Goal: Check status: Check status

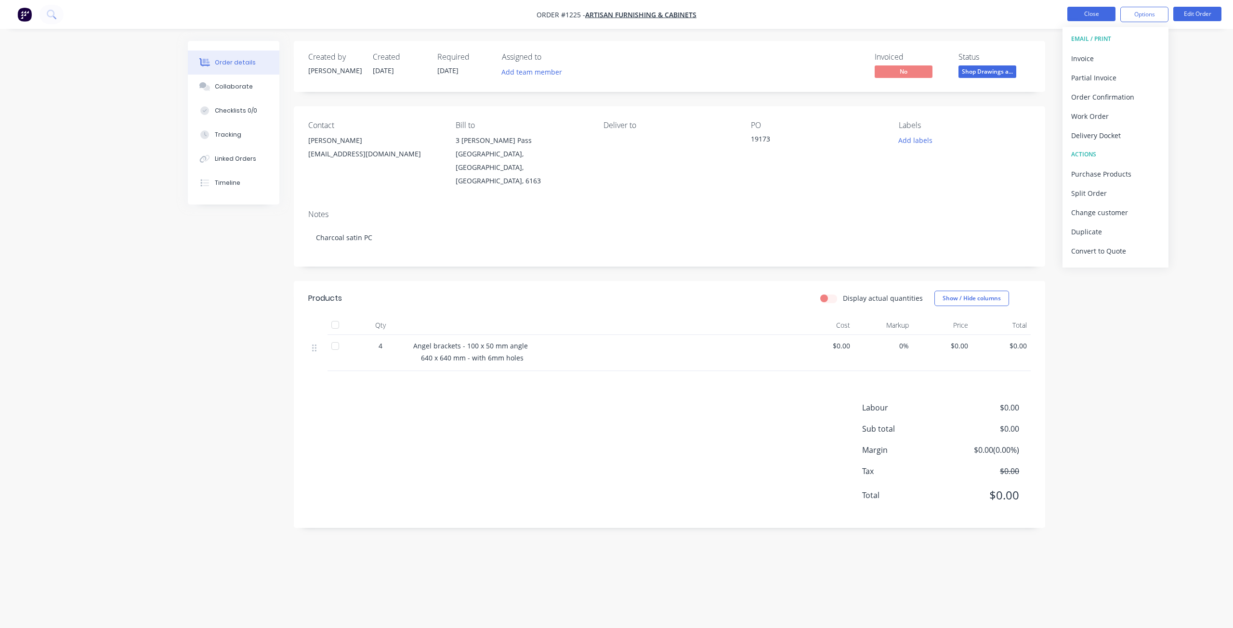
click at [1093, 12] on button "Close" at bounding box center [1091, 14] width 48 height 14
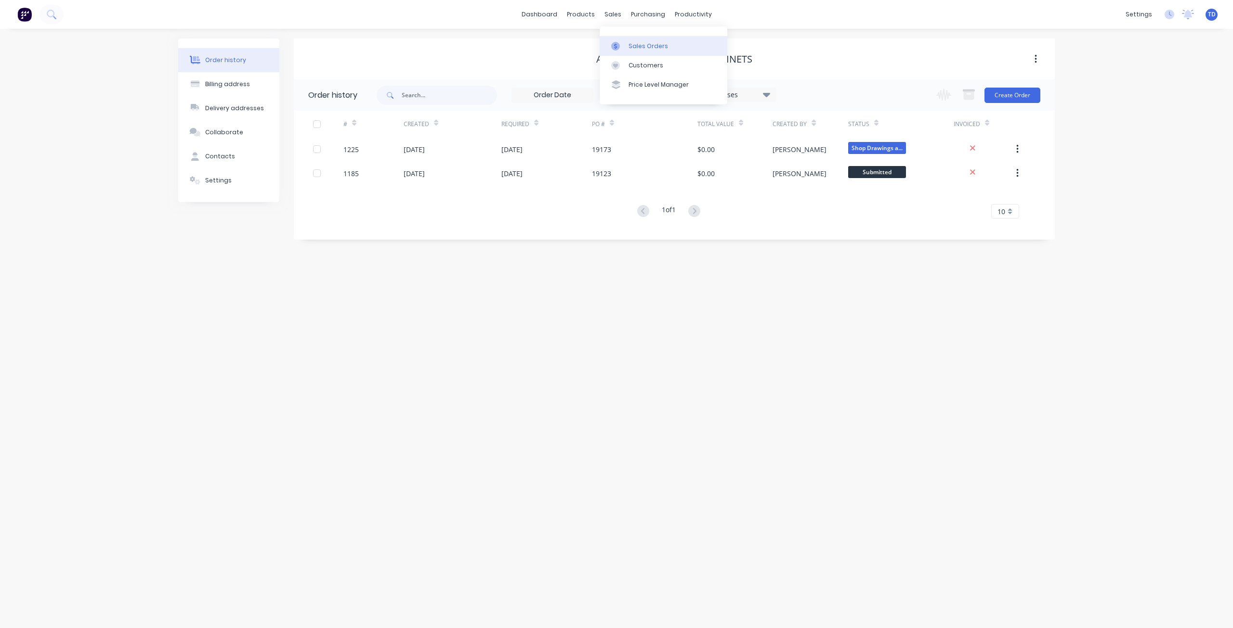
click at [630, 44] on div "Sales Orders" at bounding box center [647, 46] width 39 height 9
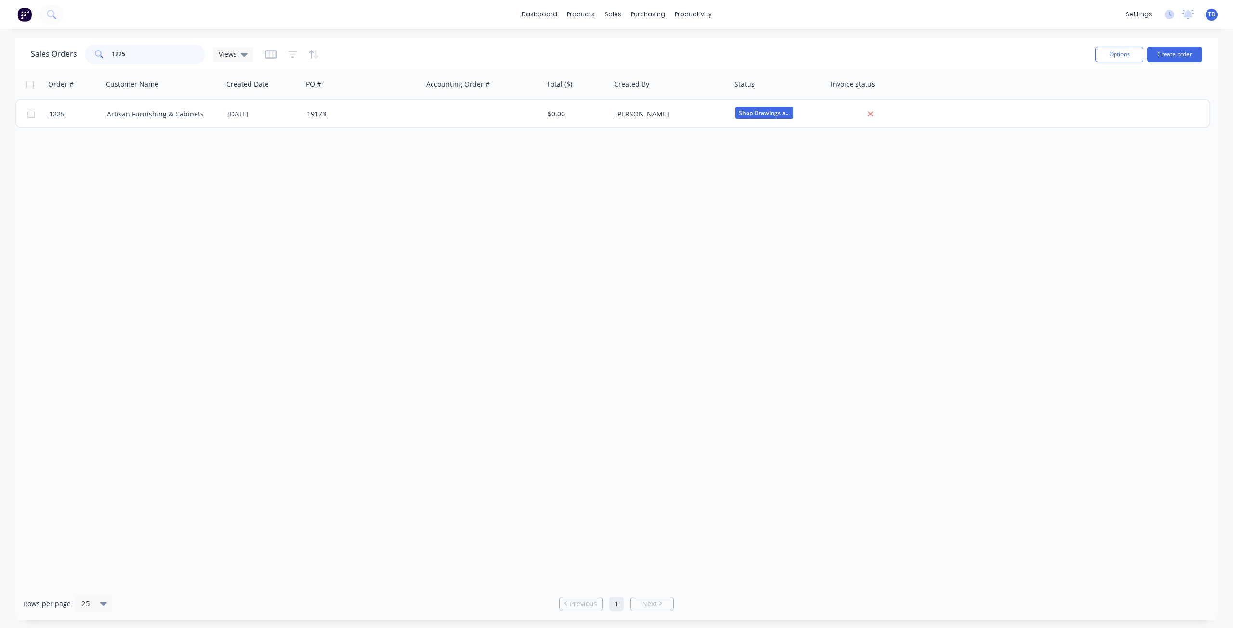
drag, startPoint x: 137, startPoint y: 52, endPoint x: 55, endPoint y: 56, distance: 81.9
click at [55, 56] on div "Sales Orders 1225 Views" at bounding box center [142, 54] width 222 height 19
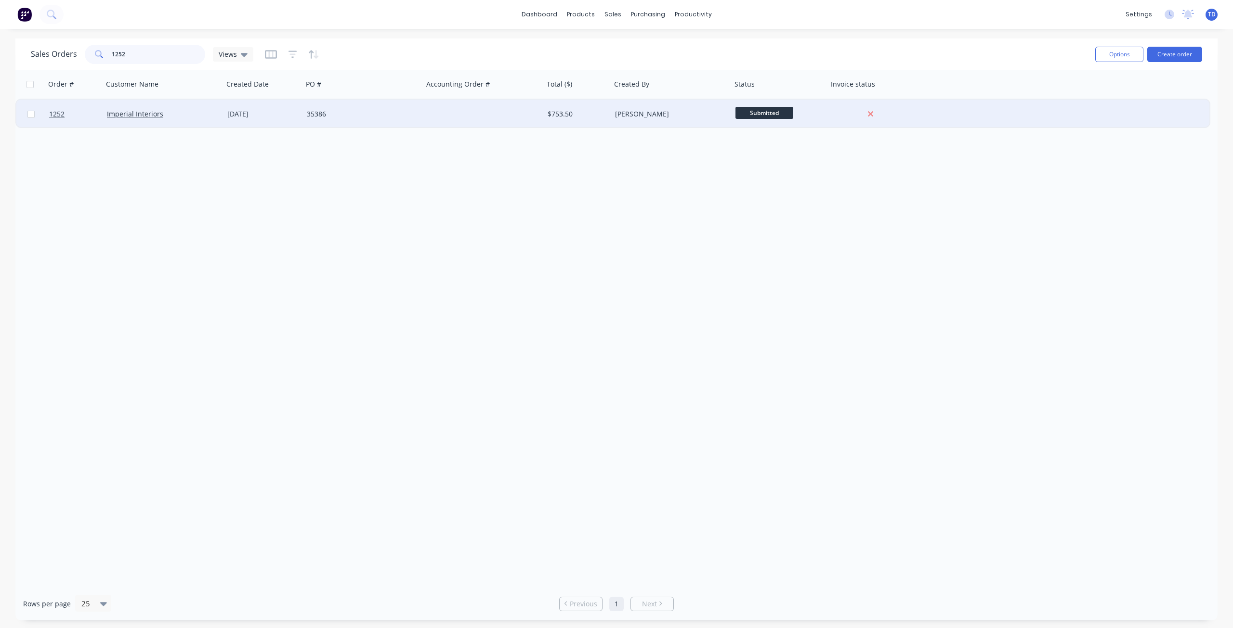
type input "1252"
click at [301, 118] on div "[DATE]" at bounding box center [262, 114] width 79 height 29
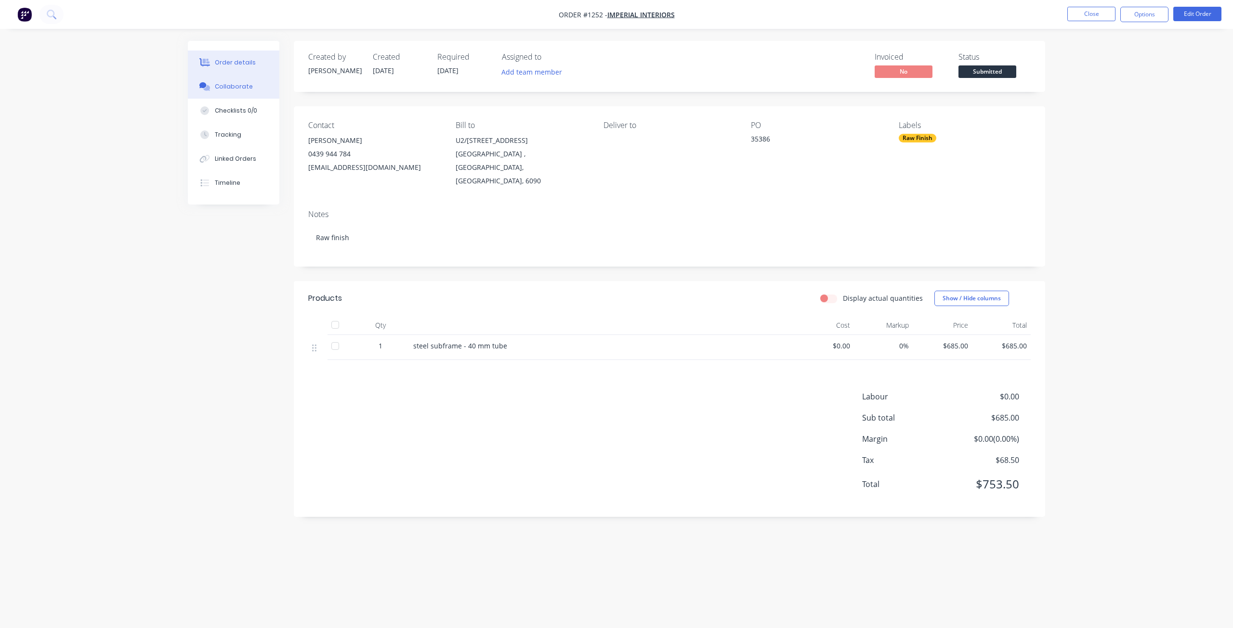
click at [241, 90] on div "Collaborate" at bounding box center [234, 86] width 38 height 9
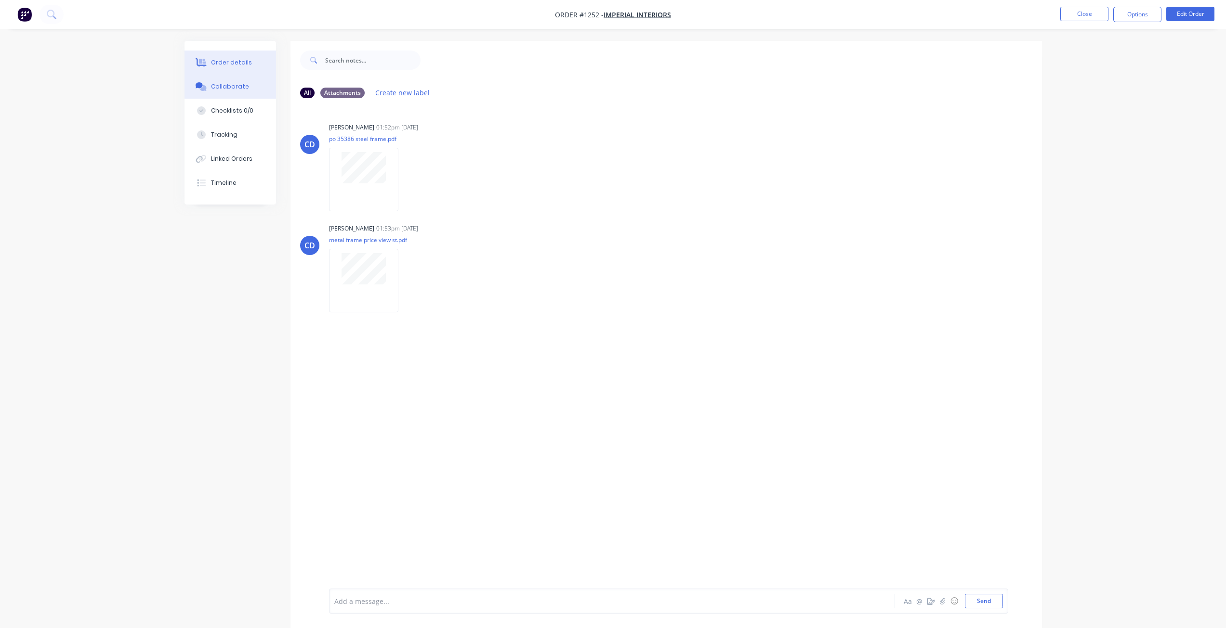
click at [248, 52] on button "Order details" at bounding box center [229, 63] width 91 height 24
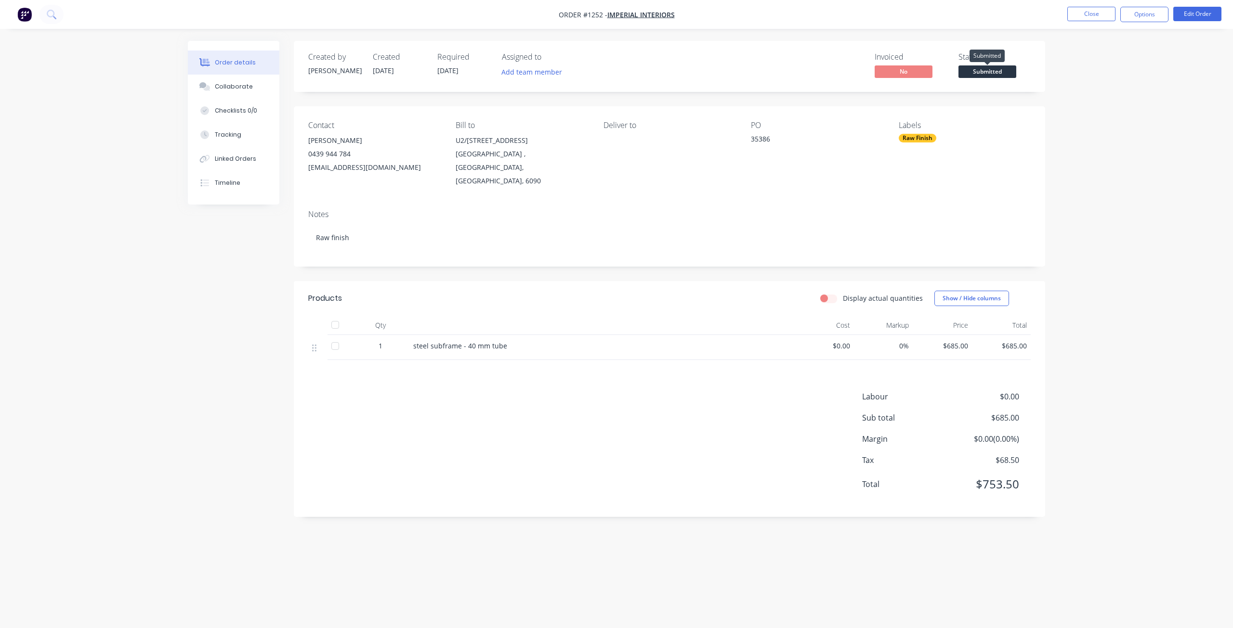
click at [991, 73] on span "Submitted" at bounding box center [987, 71] width 58 height 12
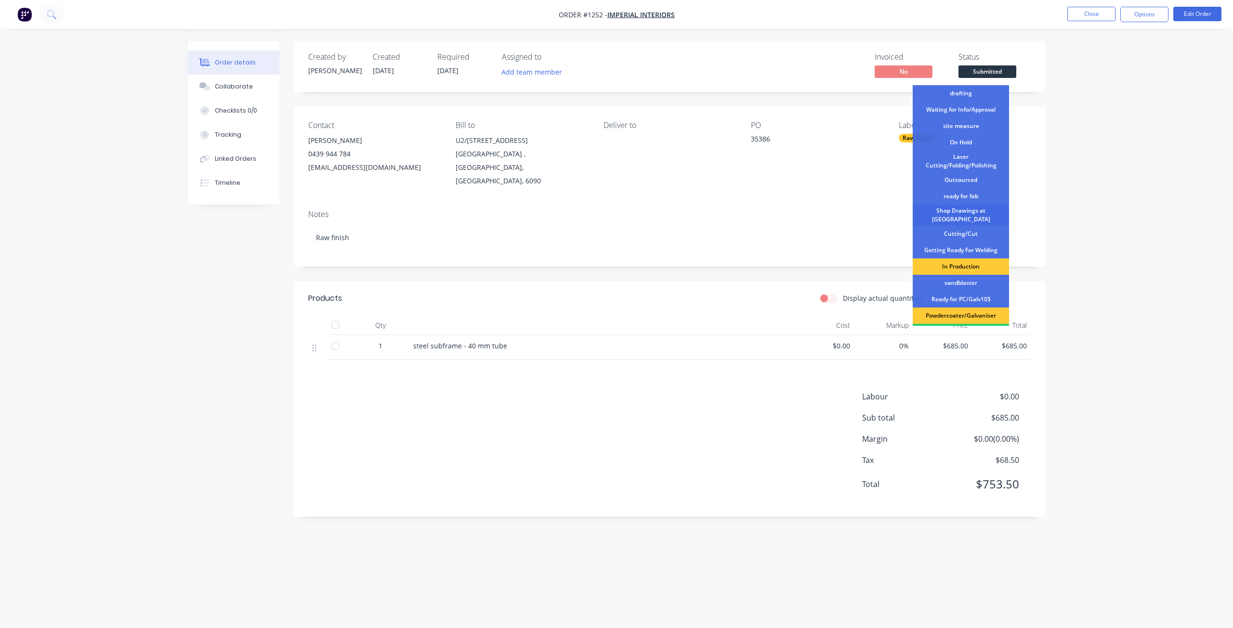
click at [967, 217] on div "Shop Drawings at [GEOGRAPHIC_DATA]" at bounding box center [961, 215] width 96 height 21
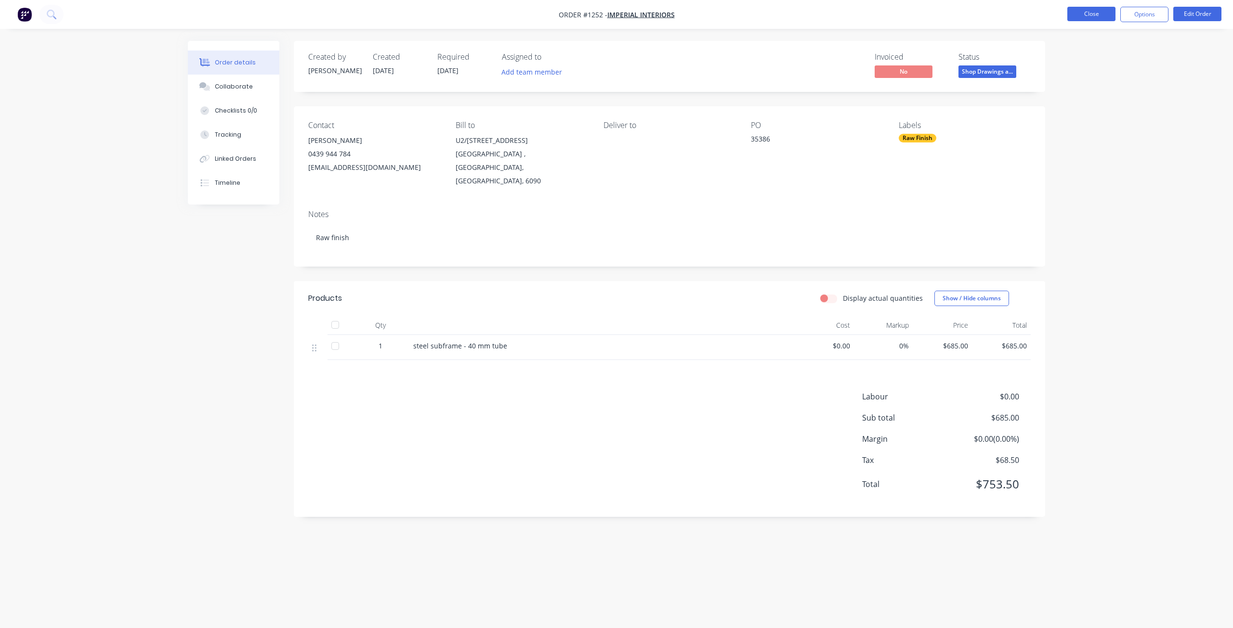
click at [1091, 11] on button "Close" at bounding box center [1091, 14] width 48 height 14
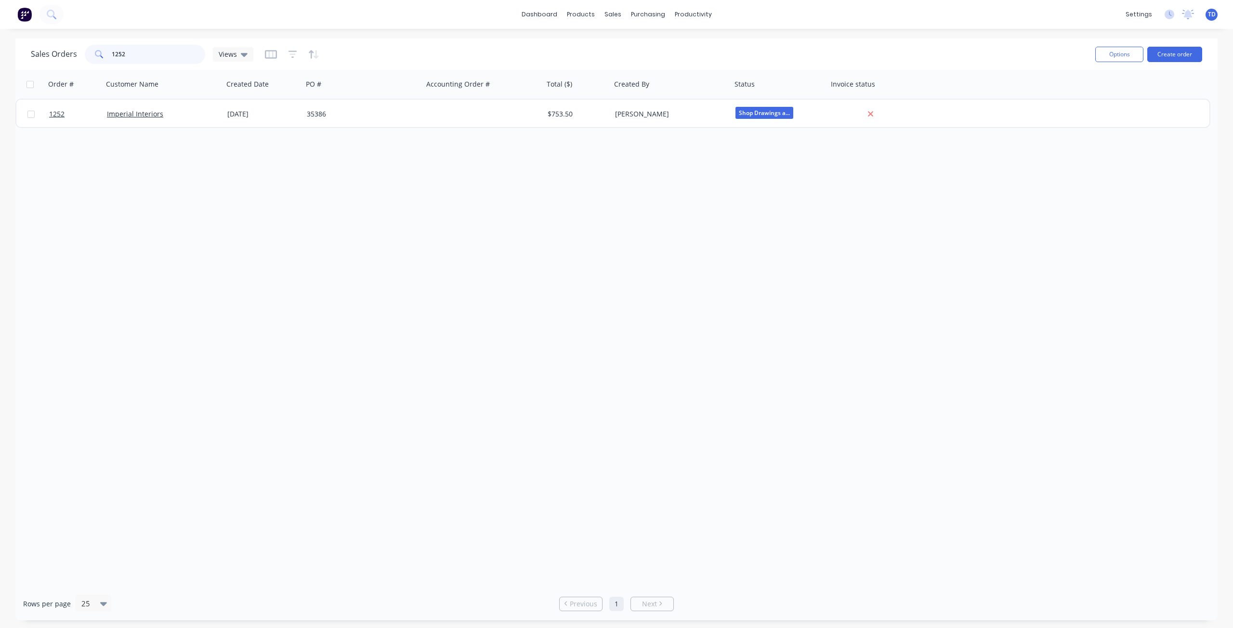
drag, startPoint x: 136, startPoint y: 56, endPoint x: 117, endPoint y: 48, distance: 20.3
click at [117, 48] on input "1252" at bounding box center [159, 54] width 94 height 19
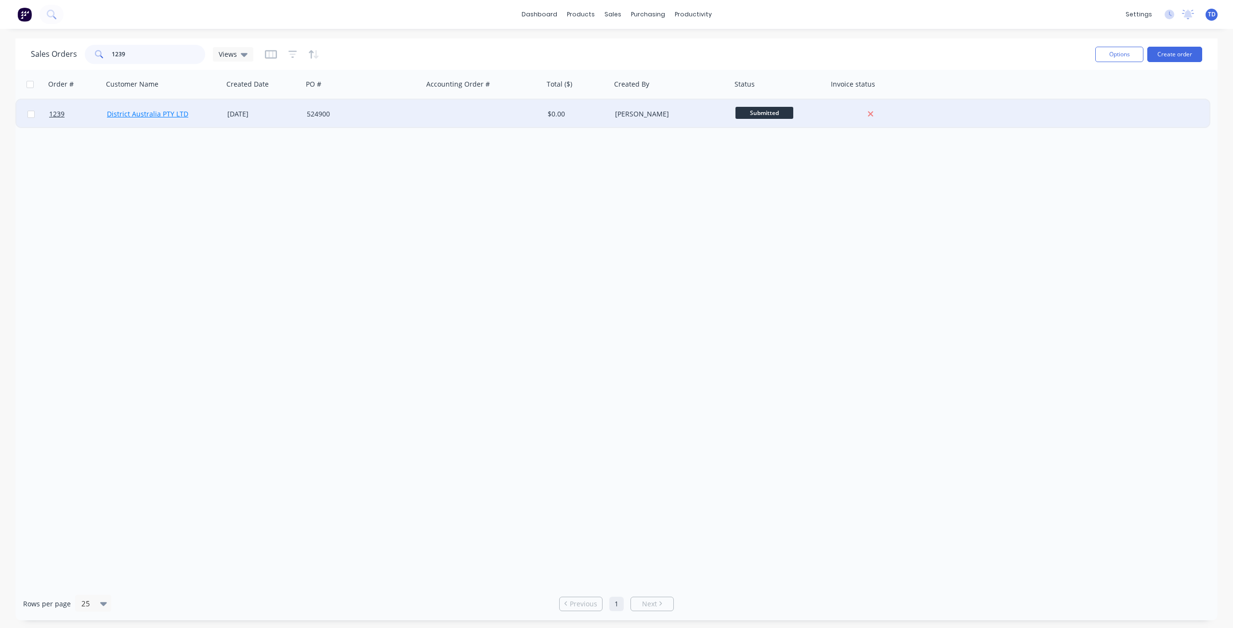
type input "1239"
click at [146, 111] on link "District Australia PTY LTD" at bounding box center [147, 113] width 81 height 9
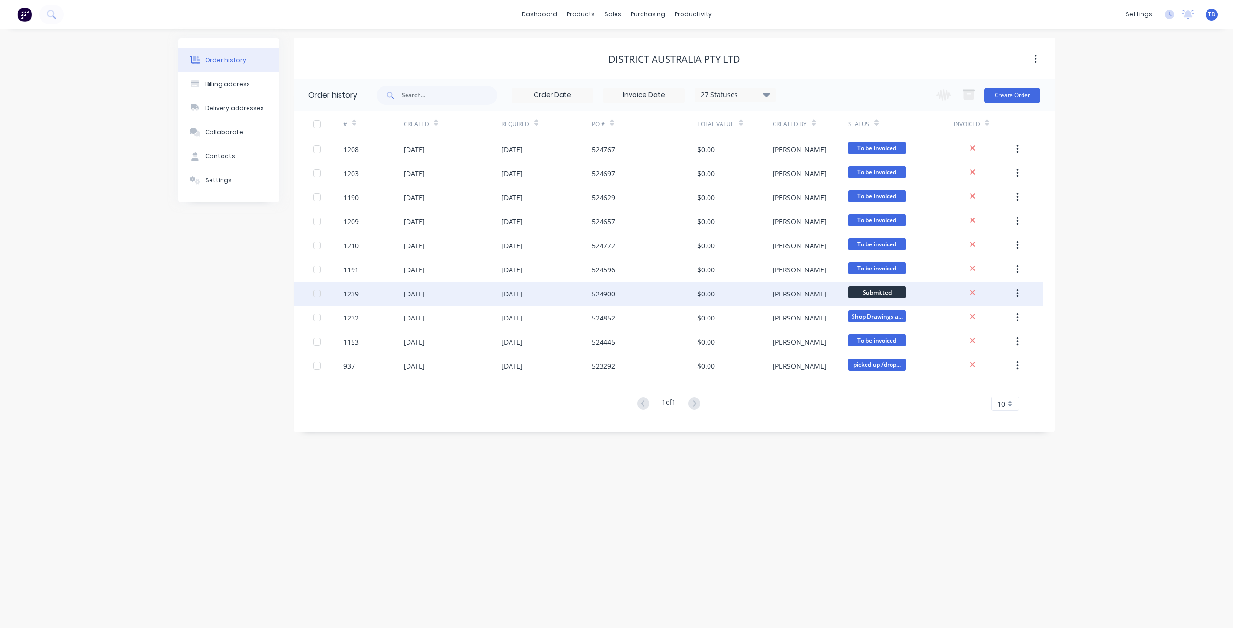
click at [514, 291] on div "[DATE]" at bounding box center [511, 294] width 21 height 10
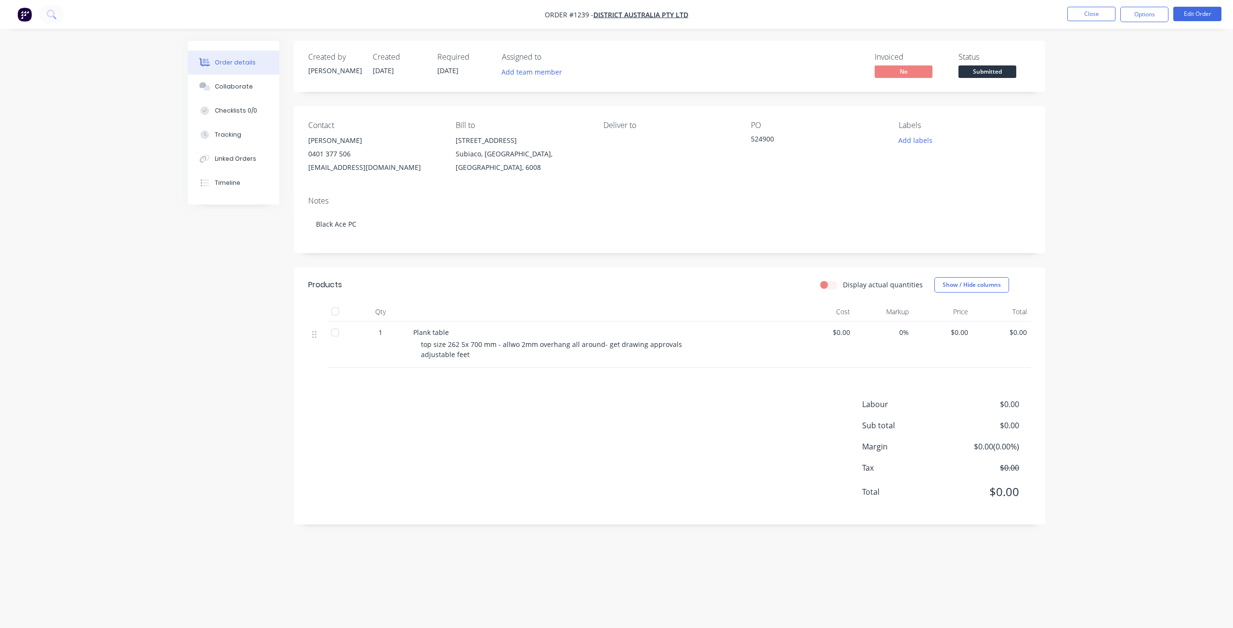
click at [994, 74] on span "Submitted" at bounding box center [987, 71] width 58 height 12
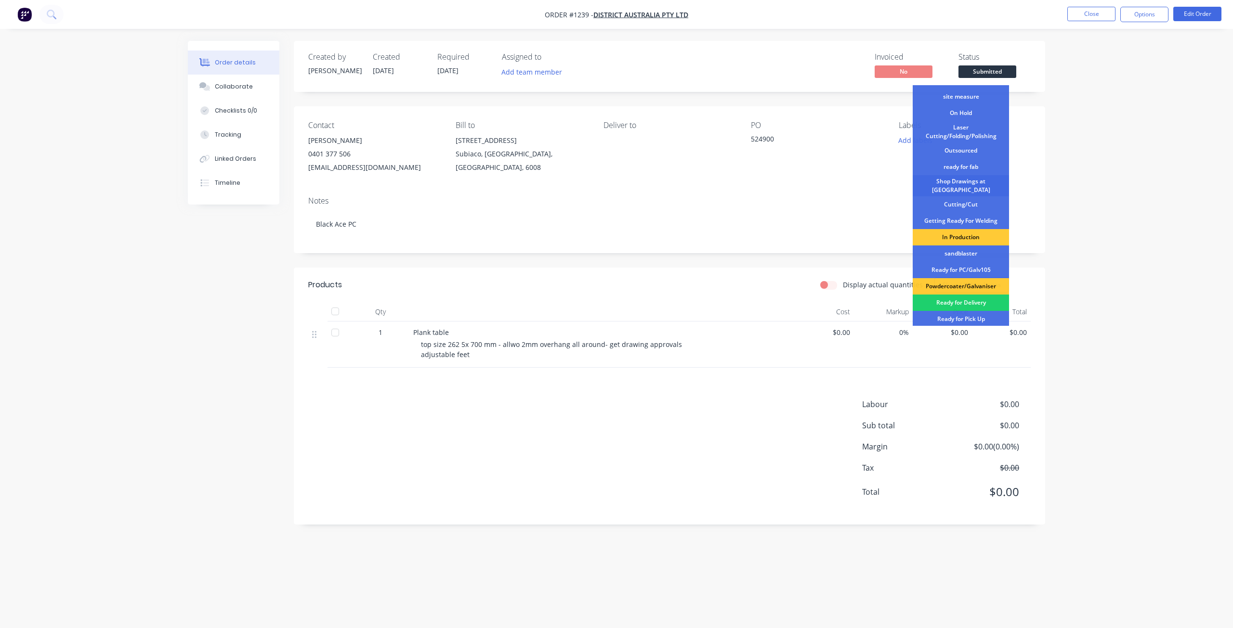
scroll to position [29, 0]
click at [962, 184] on div "Shop Drawings at [GEOGRAPHIC_DATA]" at bounding box center [961, 186] width 96 height 21
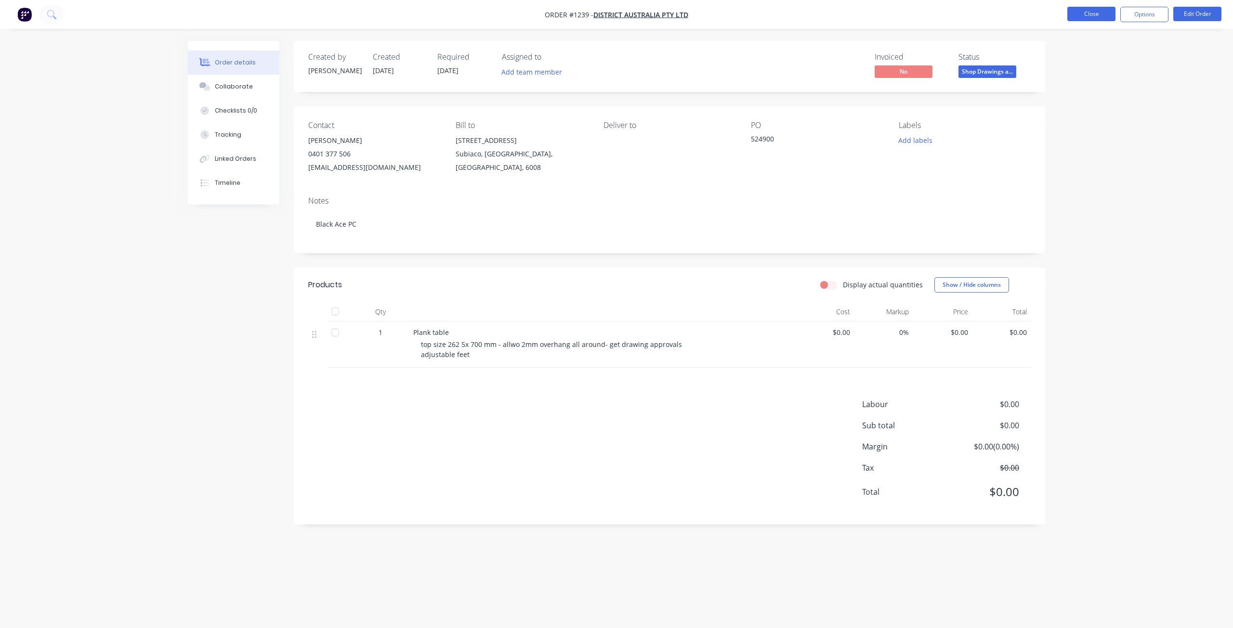
click at [1097, 16] on button "Close" at bounding box center [1091, 14] width 48 height 14
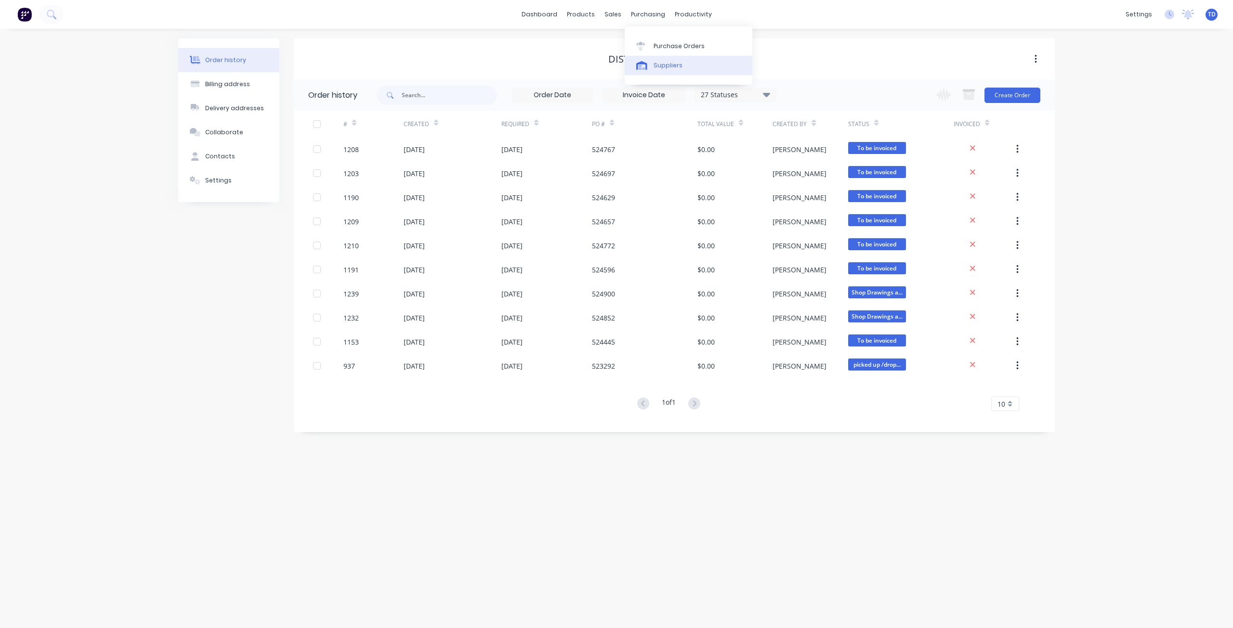
click at [657, 65] on div "Suppliers" at bounding box center [667, 65] width 29 height 9
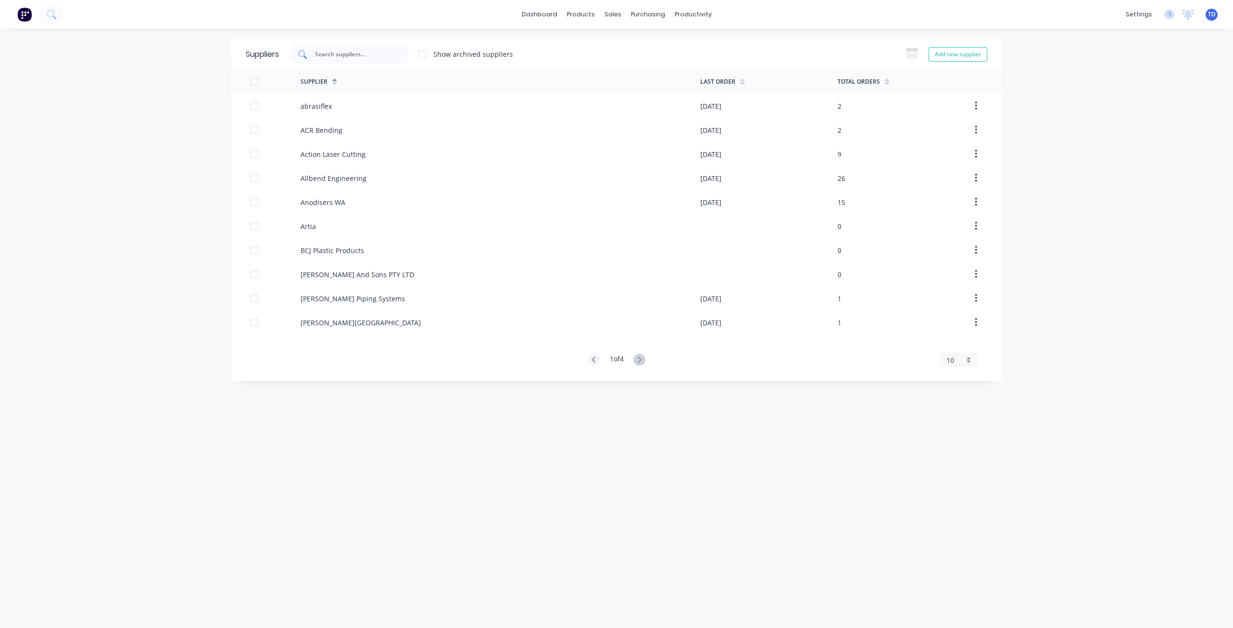
click at [365, 53] on input "text" at bounding box center [354, 55] width 80 height 10
type input "perth fi"
click at [625, 70] on link "Customers" at bounding box center [664, 65] width 128 height 19
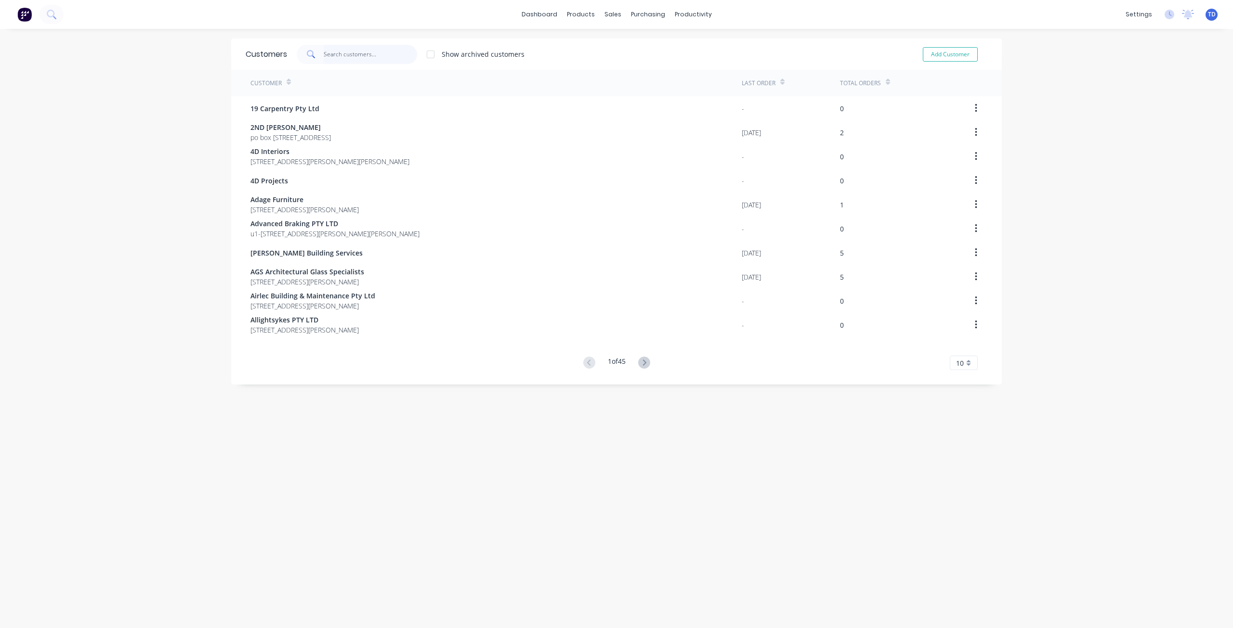
click at [358, 50] on input "text" at bounding box center [371, 54] width 94 height 19
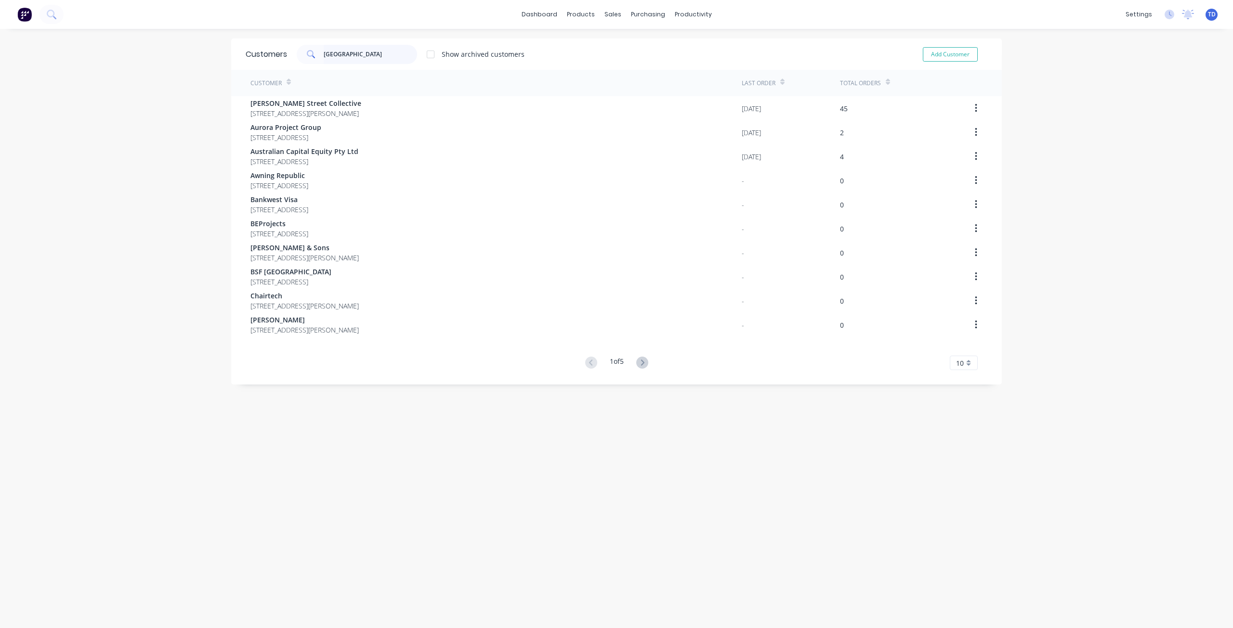
click at [363, 55] on input "[GEOGRAPHIC_DATA]" at bounding box center [371, 54] width 94 height 19
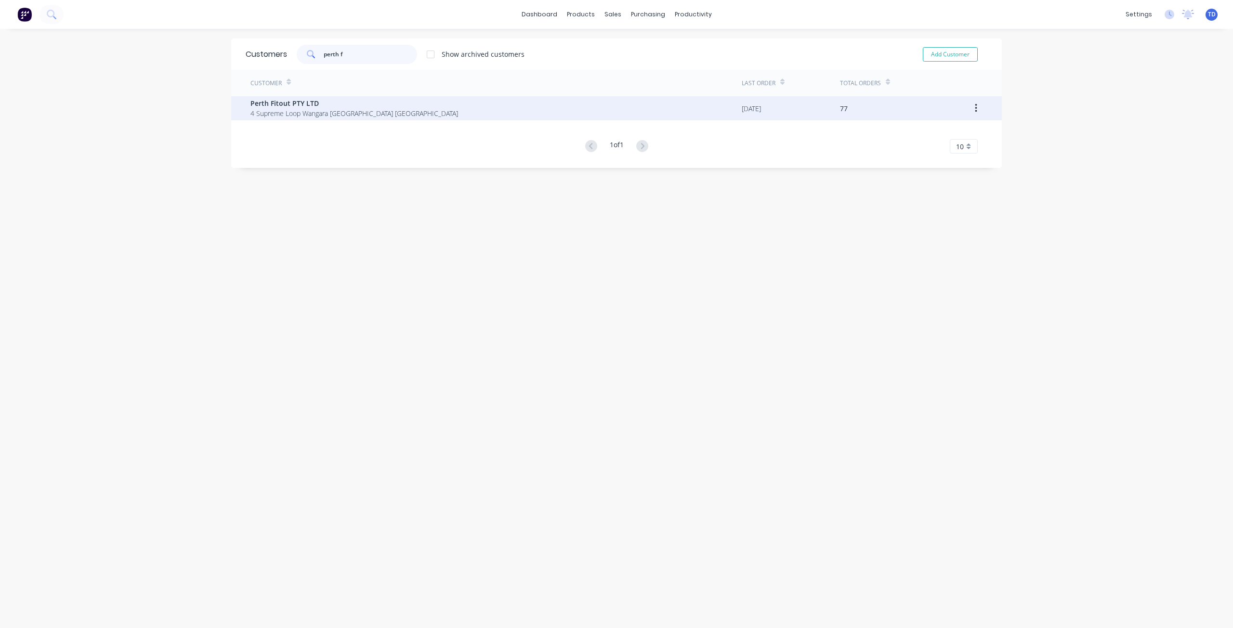
type input "perth f"
click at [353, 100] on span "Perth Fitout PTY LTD" at bounding box center [354, 103] width 208 height 10
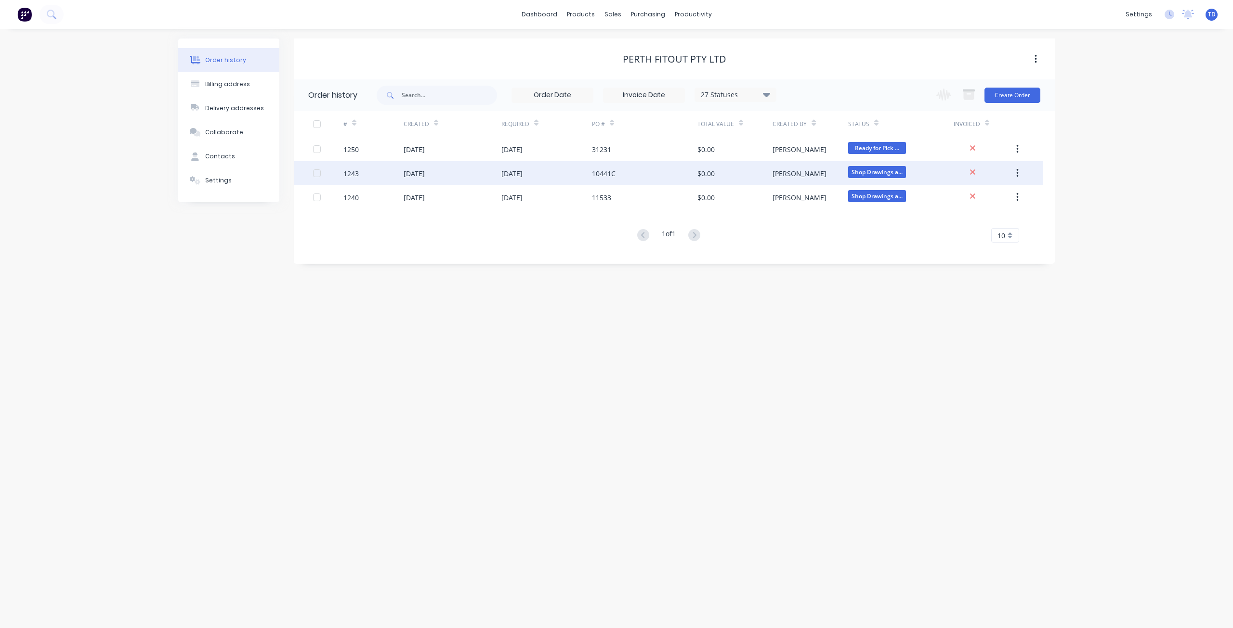
click at [604, 170] on div "10441C" at bounding box center [604, 174] width 24 height 10
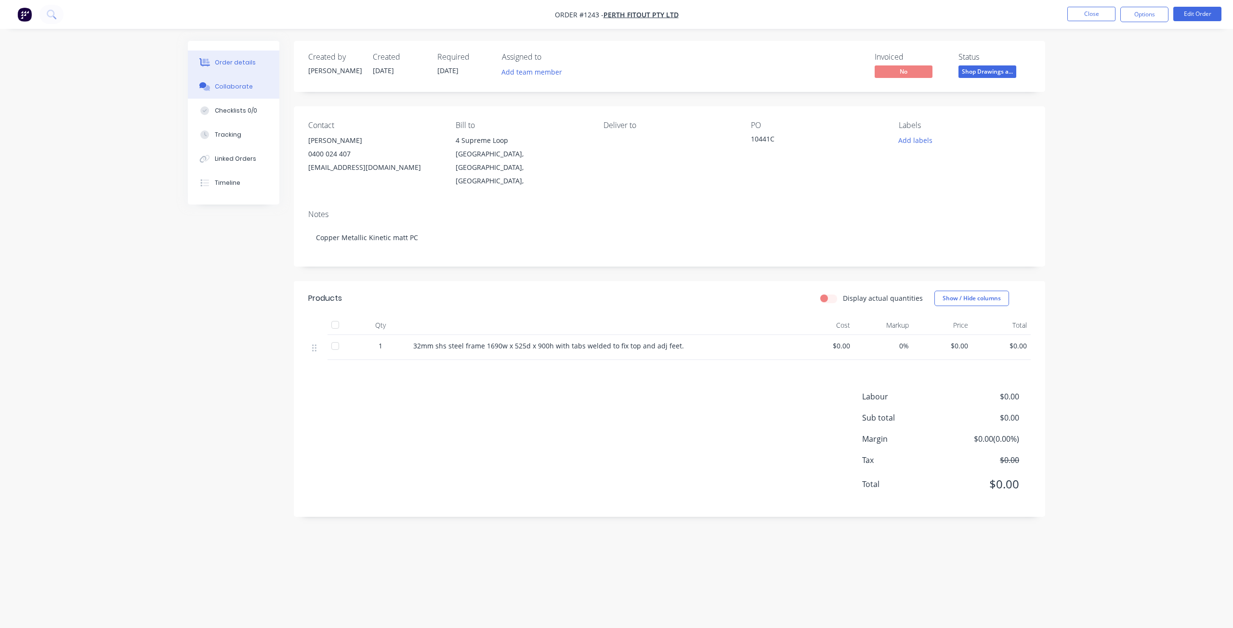
click at [243, 86] on div "Collaborate" at bounding box center [234, 86] width 38 height 9
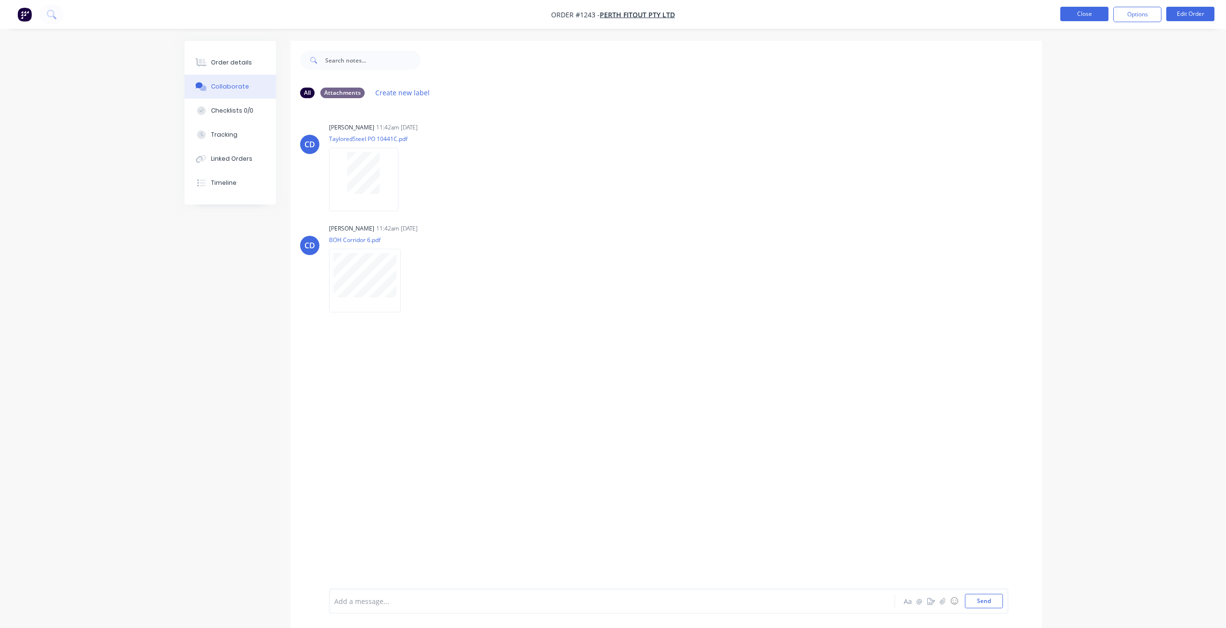
click at [1075, 14] on button "Close" at bounding box center [1084, 14] width 48 height 14
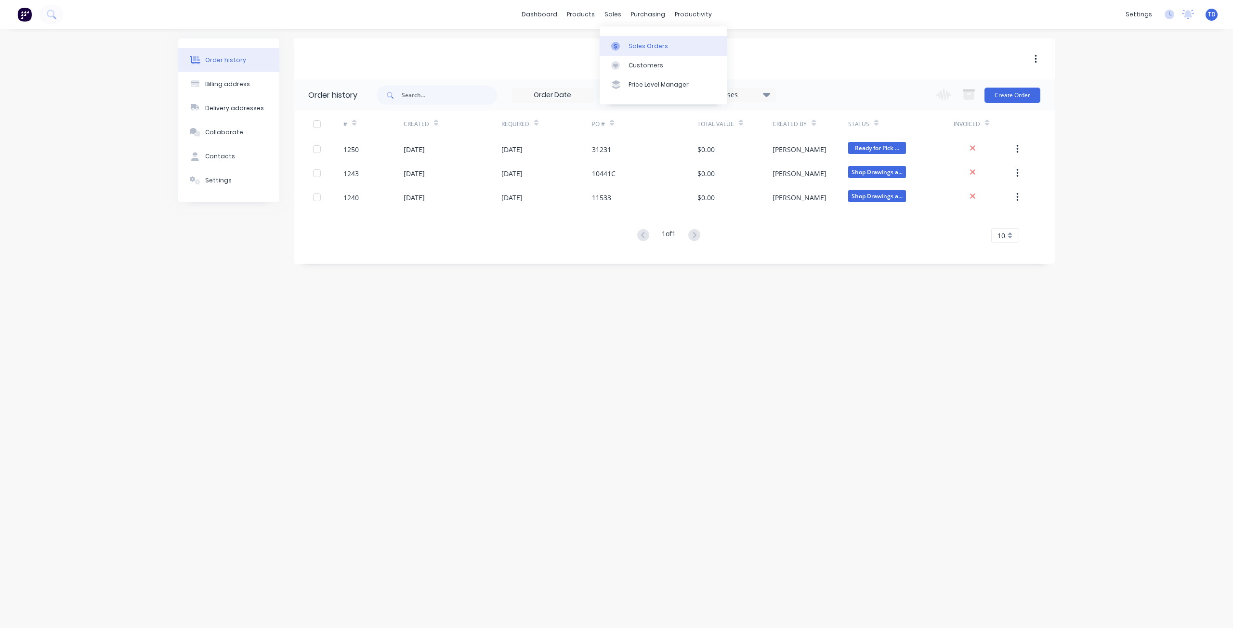
click at [631, 45] on div "Sales Orders" at bounding box center [647, 46] width 39 height 9
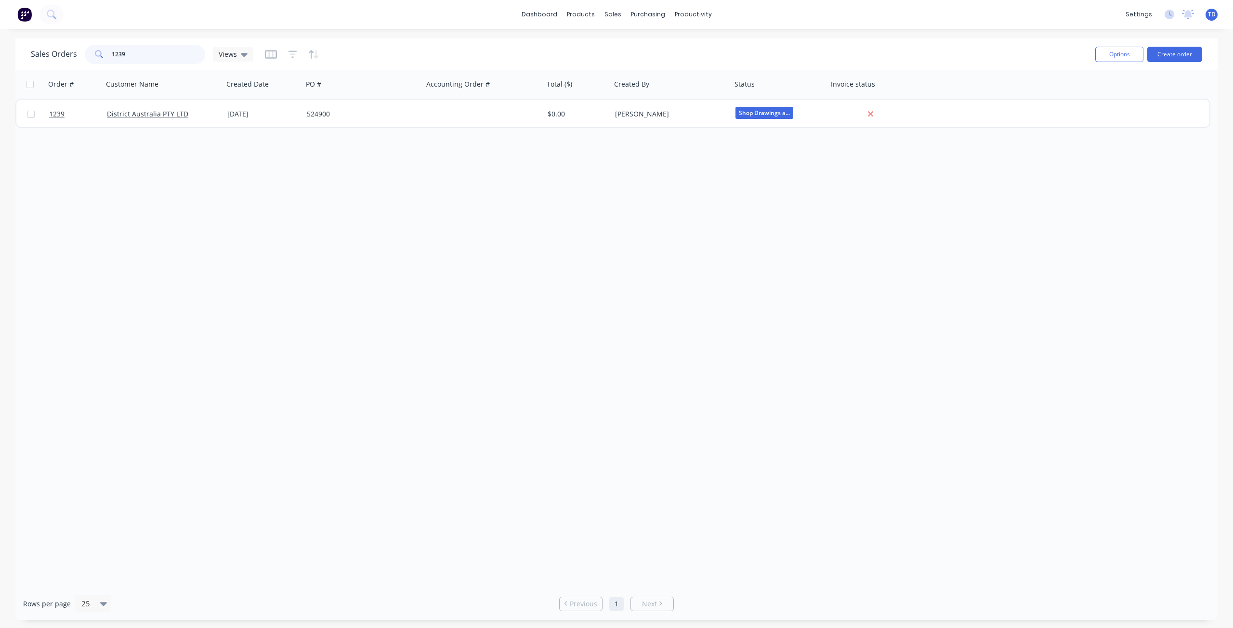
drag, startPoint x: 133, startPoint y: 49, endPoint x: 118, endPoint y: 46, distance: 15.7
click at [118, 46] on input "1239" at bounding box center [159, 54] width 94 height 19
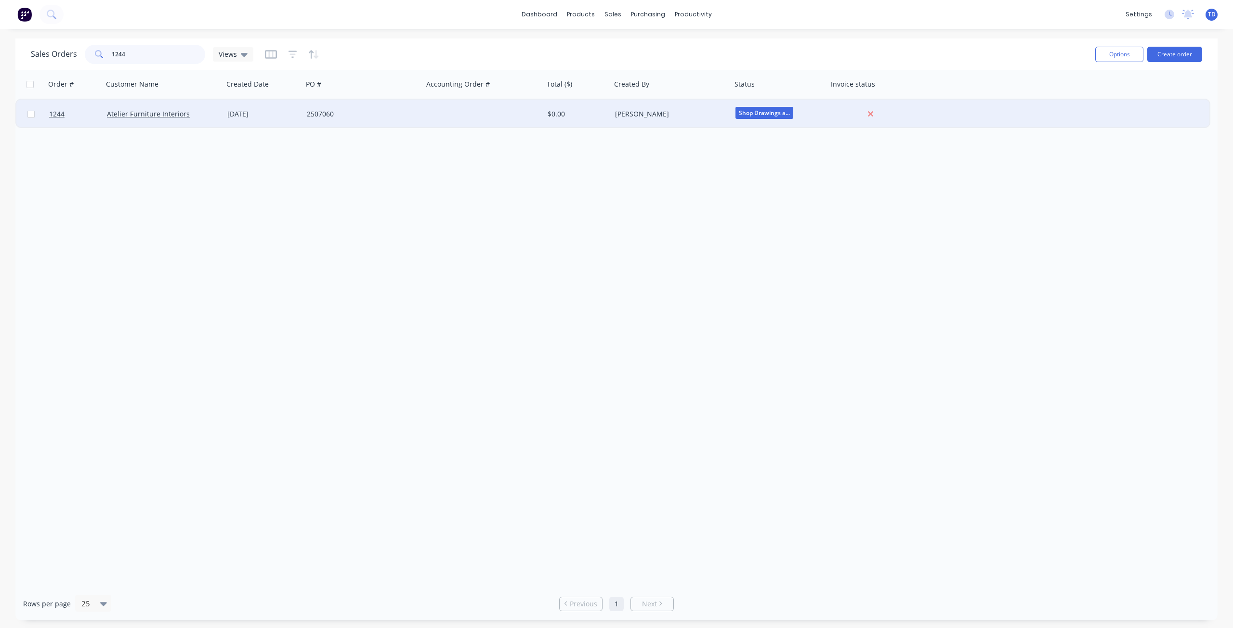
type input "1244"
click at [401, 117] on div "2507060" at bounding box center [360, 114] width 107 height 10
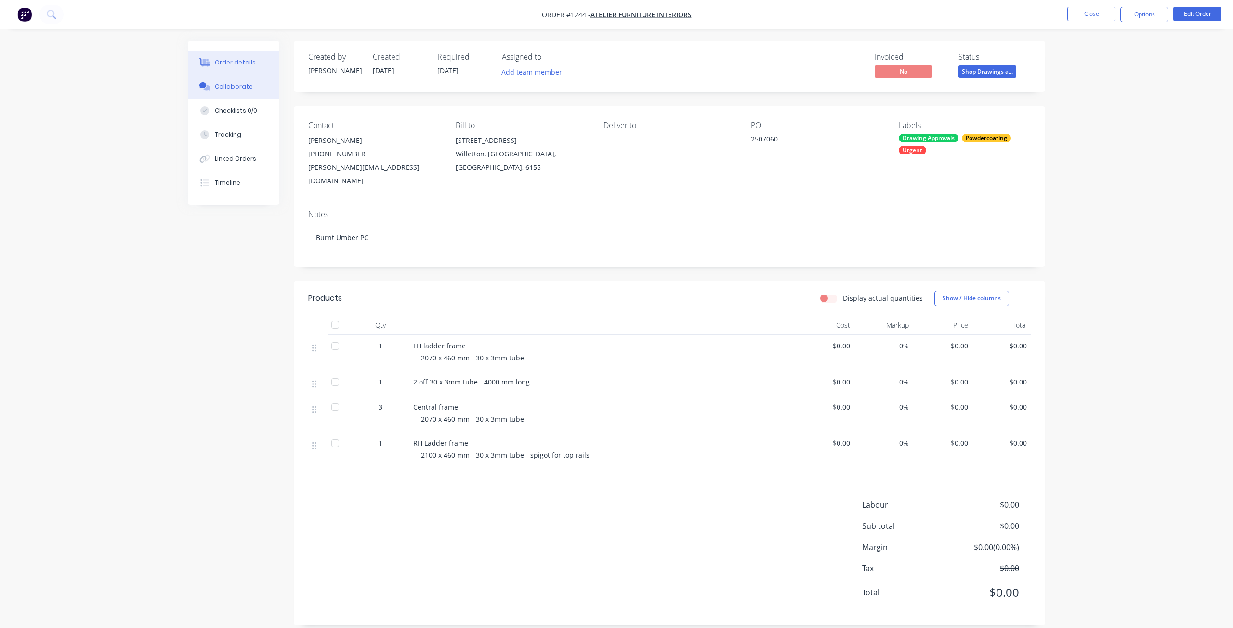
click at [229, 85] on div "Collaborate" at bounding box center [234, 86] width 38 height 9
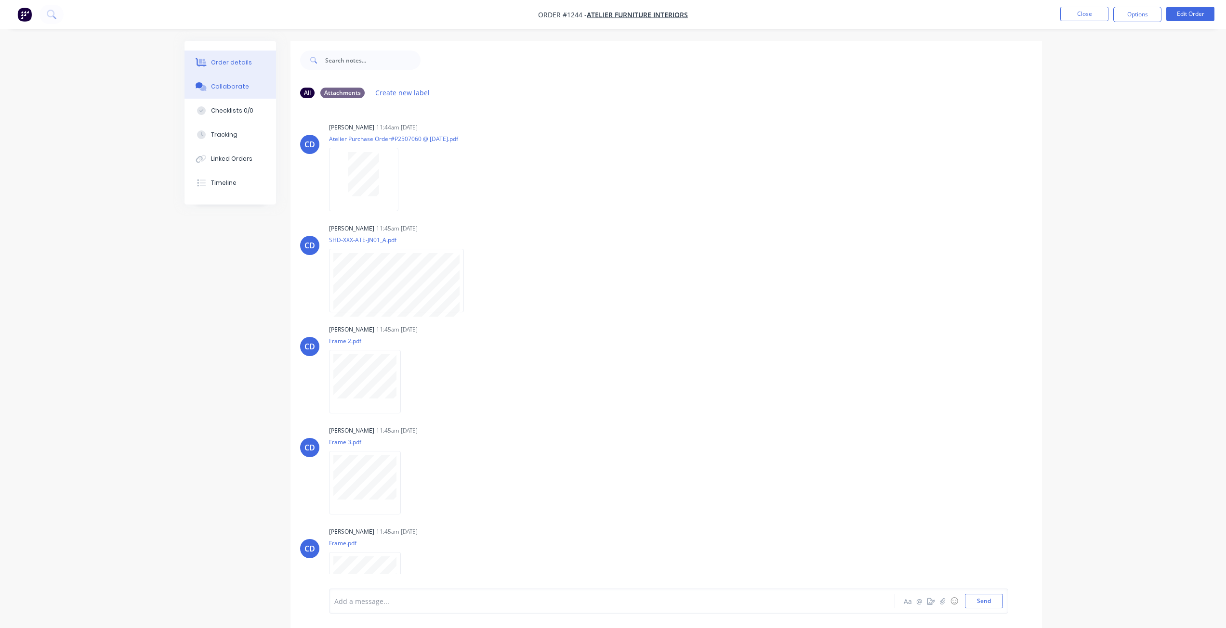
click at [214, 60] on div "Order details" at bounding box center [231, 62] width 41 height 9
